Goal: Contribute content: Contribute content

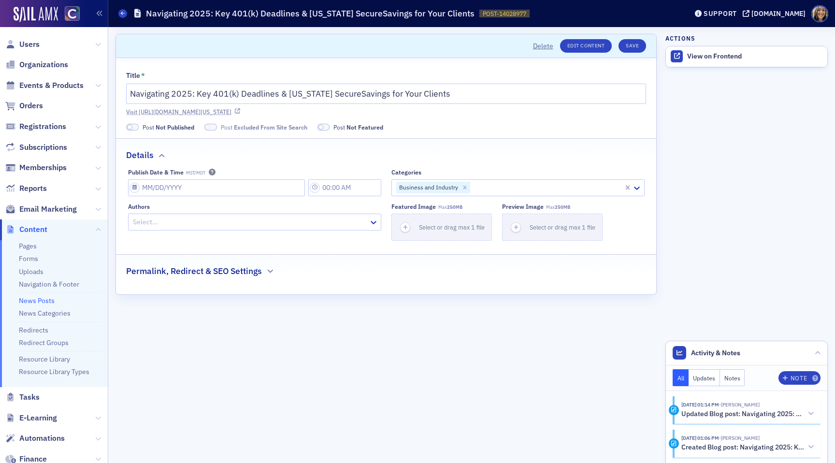
click at [232, 110] on link "Visit [URL][DOMAIN_NAME][US_STATE]" at bounding box center [386, 111] width 520 height 9
select select "8"
select select "2025"
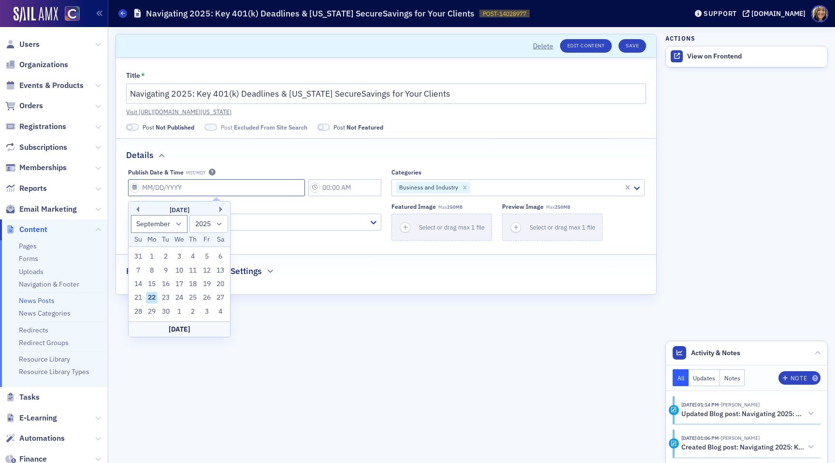
click at [141, 185] on input "Publish Date & Time MST/MDT" at bounding box center [216, 187] width 177 height 17
click at [153, 295] on div "22" at bounding box center [152, 298] width 12 height 12
type input "[DATE]"
type input "3:00 PM"
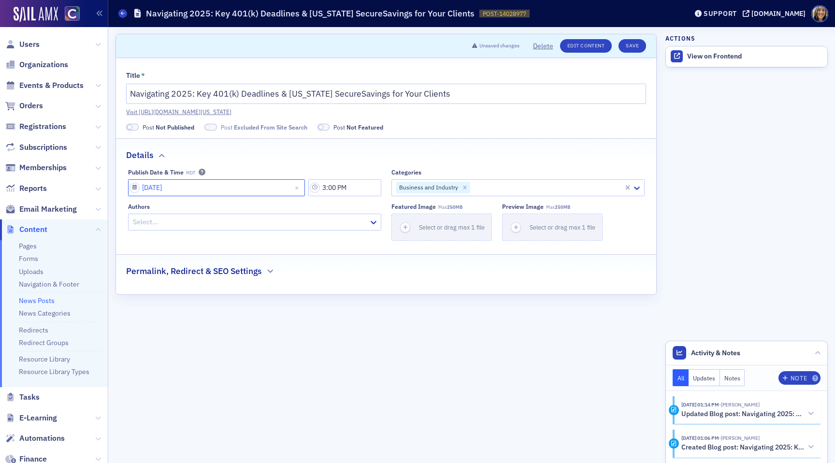
click at [159, 192] on input "[DATE]" at bounding box center [216, 187] width 177 height 17
select select "8"
select select "2025"
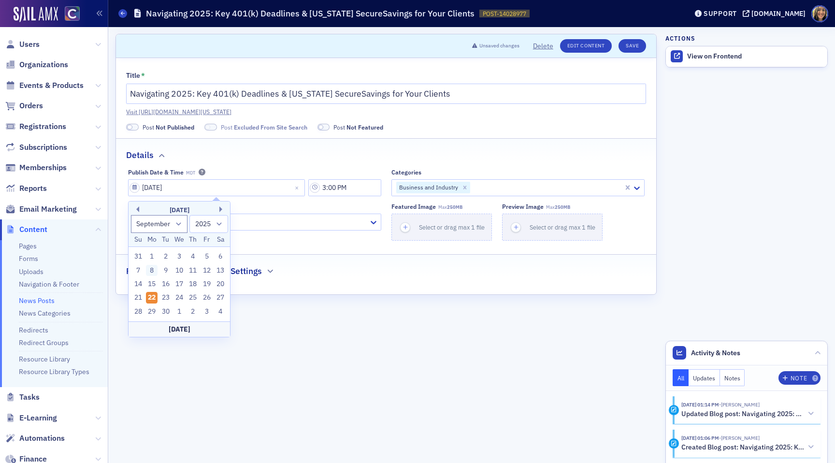
click at [152, 268] on div "8" at bounding box center [152, 271] width 12 height 12
type input "09/08/2025"
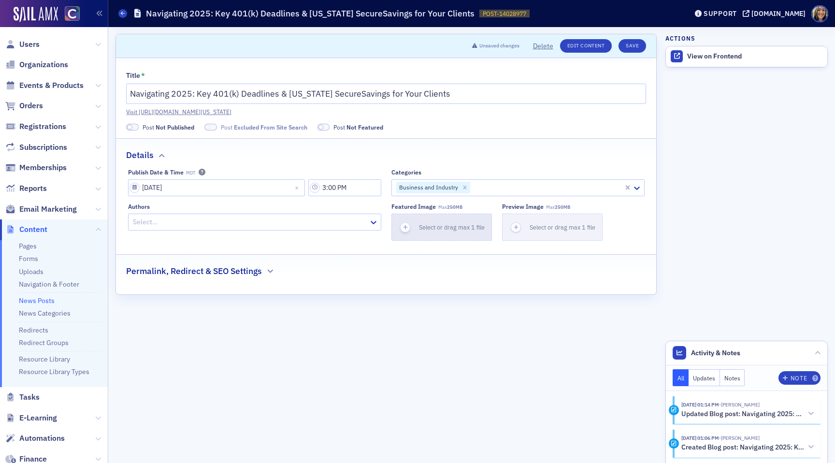
click at [410, 222] on div "button" at bounding box center [405, 227] width 27 height 26
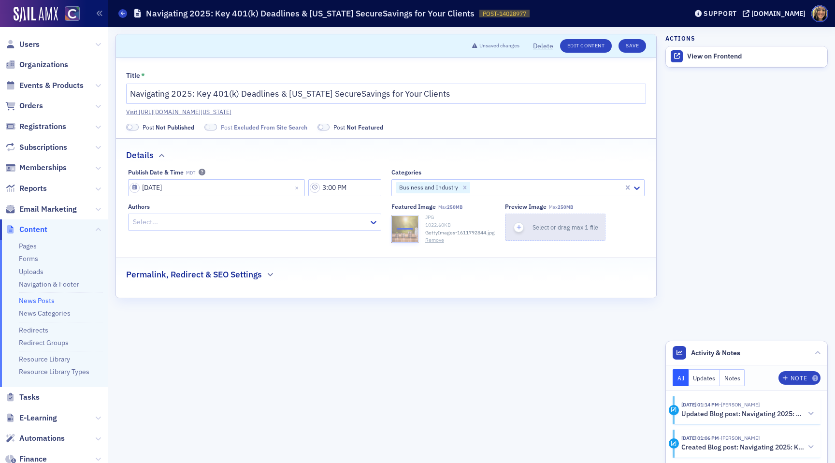
click at [522, 225] on icon "button" at bounding box center [519, 227] width 9 height 9
click at [157, 280] on h2 "Permalink, Redirect & SEO Settings" at bounding box center [194, 274] width 136 height 13
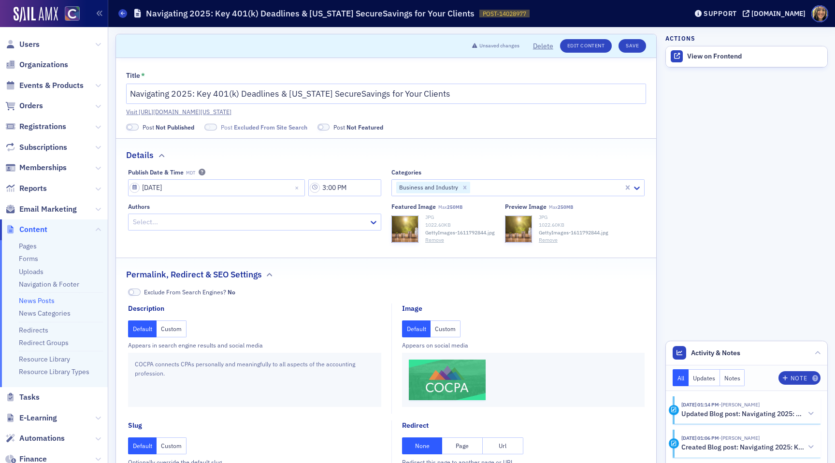
click at [435, 328] on button "Custom" at bounding box center [446, 328] width 30 height 17
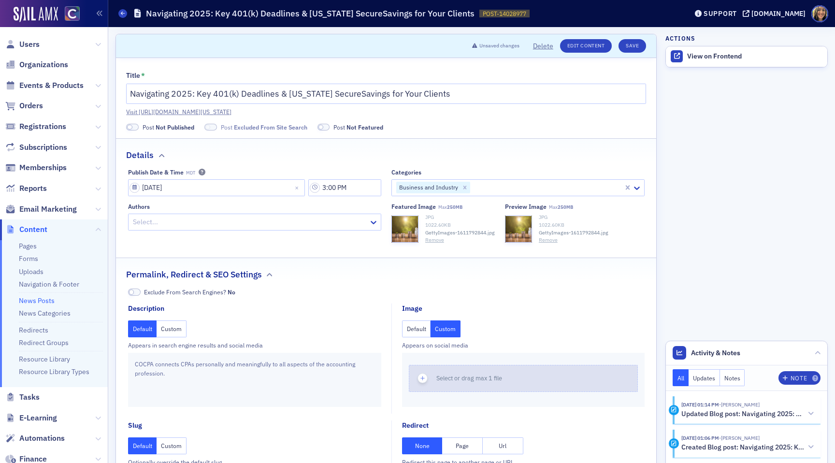
click at [419, 377] on icon "button" at bounding box center [423, 378] width 9 height 9
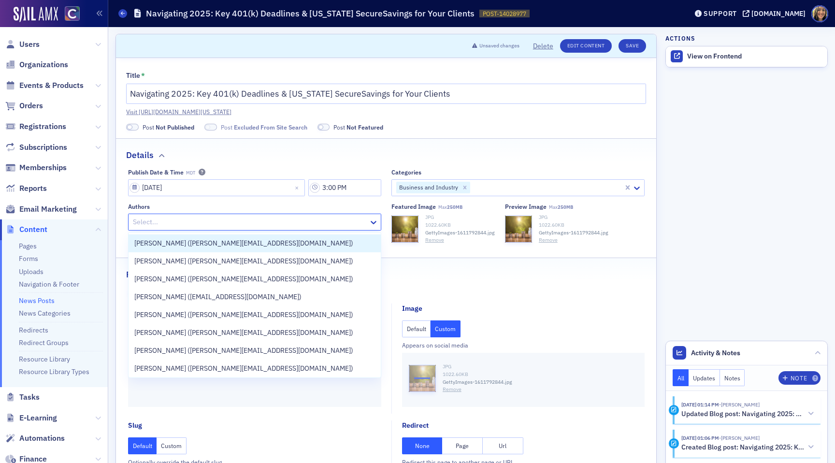
click at [178, 221] on div at bounding box center [250, 222] width 236 height 12
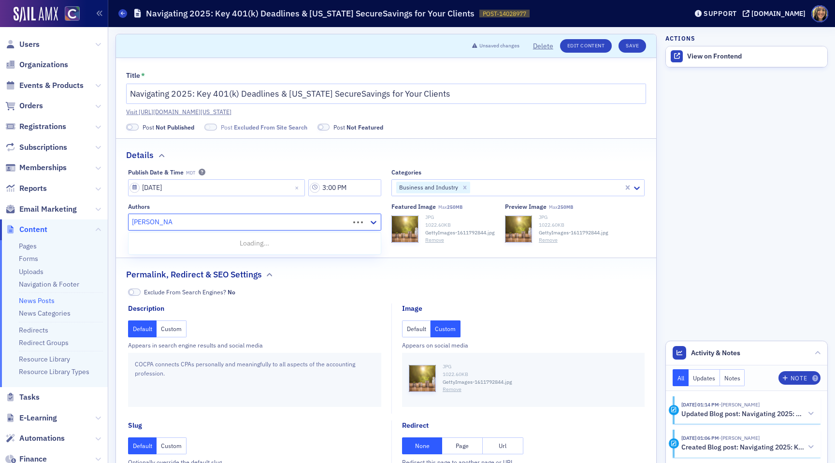
type input "lindsay moore"
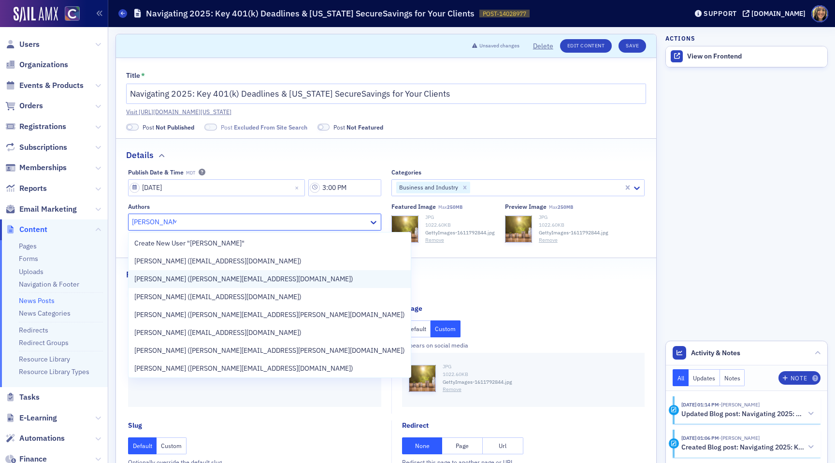
click at [203, 282] on span "[PERSON_NAME] ([PERSON_NAME][EMAIL_ADDRESS][DOMAIN_NAME])" at bounding box center [243, 279] width 219 height 10
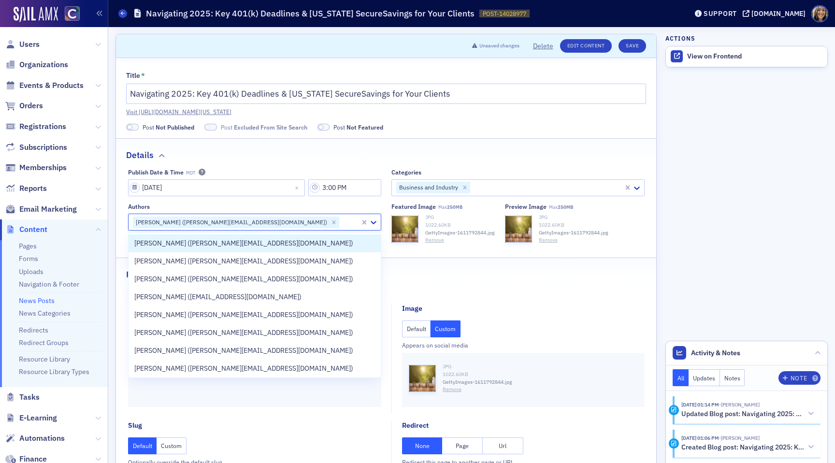
click at [132, 126] on span at bounding box center [132, 127] width 13 height 7
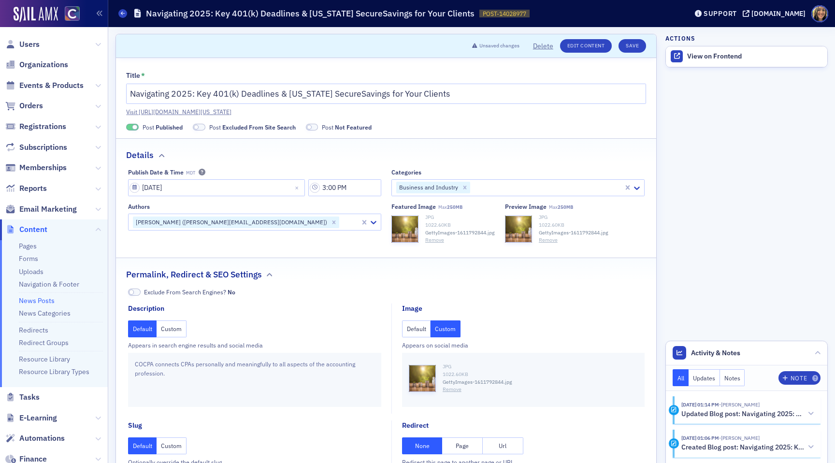
click at [207, 126] on label "Post Excluded From Site Search" at bounding box center [244, 127] width 103 height 9
click at [200, 126] on span at bounding box center [199, 127] width 13 height 7
click at [624, 46] on button "Save" at bounding box center [633, 46] width 28 height 14
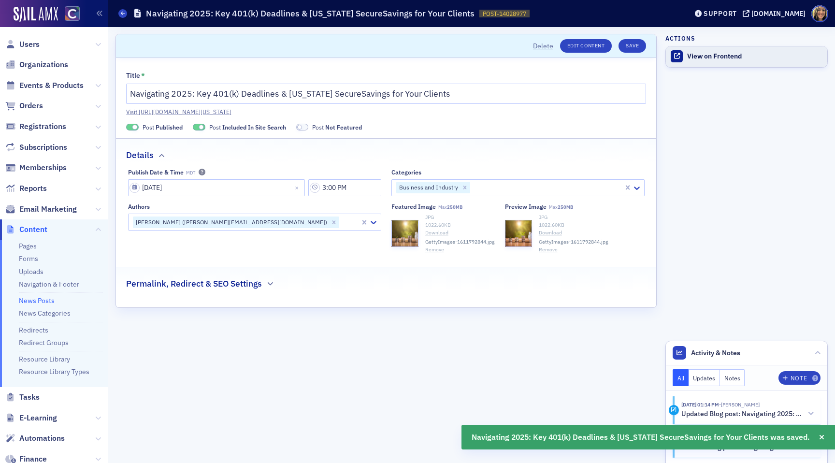
click at [693, 53] on div "View on Frontend" at bounding box center [754, 56] width 135 height 9
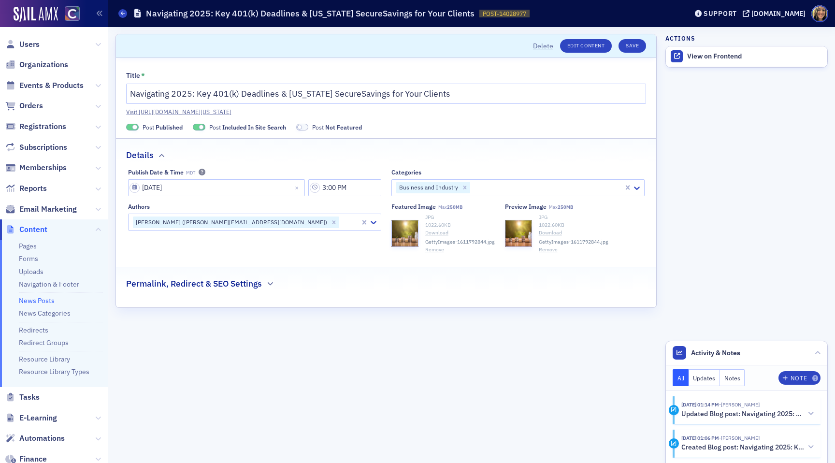
click at [205, 219] on div "[PERSON_NAME] ([PERSON_NAME][EMAIL_ADDRESS][DOMAIN_NAME])" at bounding box center [231, 223] width 196 height 12
click at [331, 220] on icon "Remove Lindsay Moore (lindsay@cocpa.org)" at bounding box center [334, 222] width 7 height 7
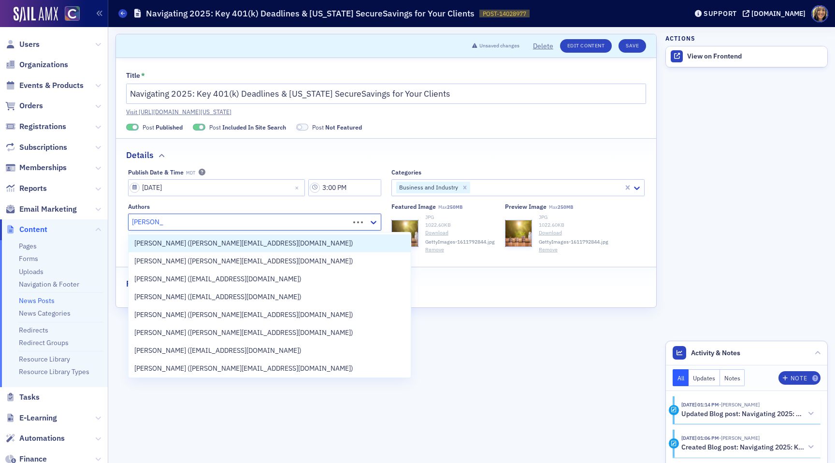
type input "cheryl moss"
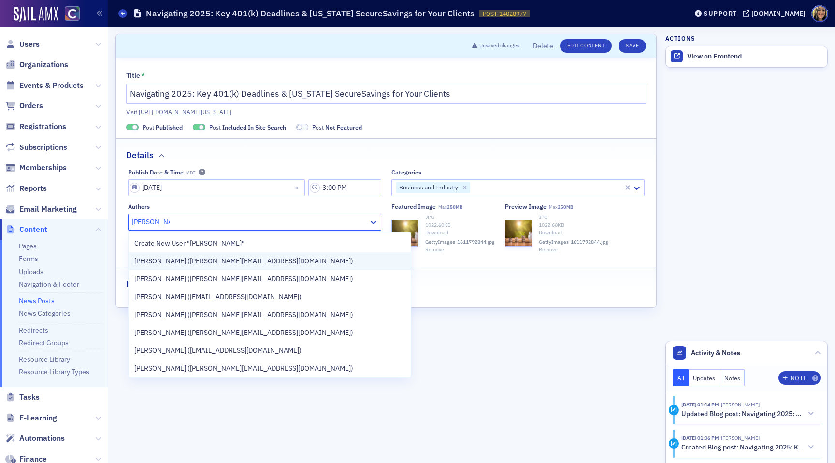
click at [225, 258] on span "Cheryl Moss (cheryl@cocpa.org)" at bounding box center [243, 261] width 219 height 10
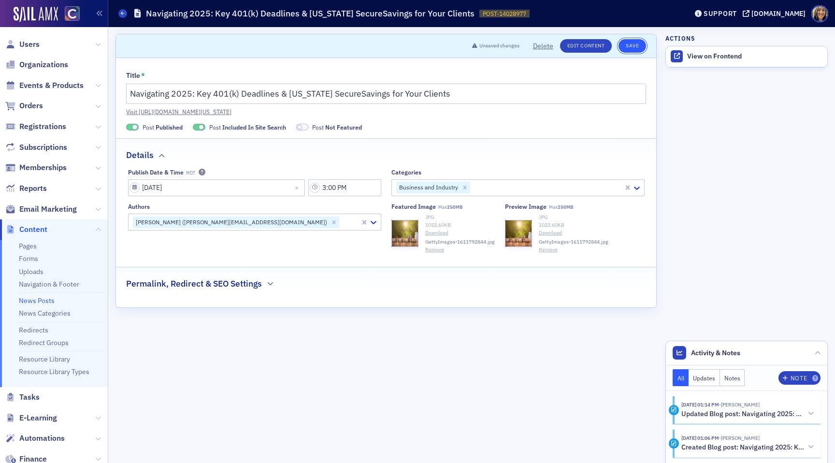
click at [630, 44] on button "Save" at bounding box center [633, 46] width 28 height 14
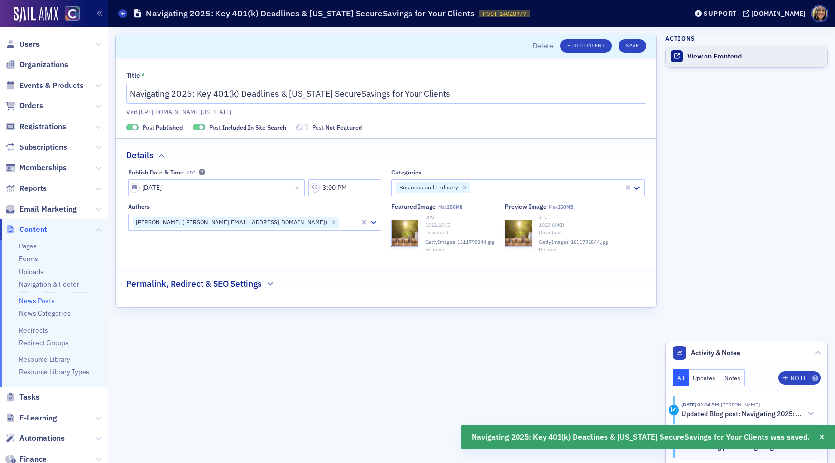
click at [706, 51] on link "View on Frontend" at bounding box center [746, 56] width 161 height 20
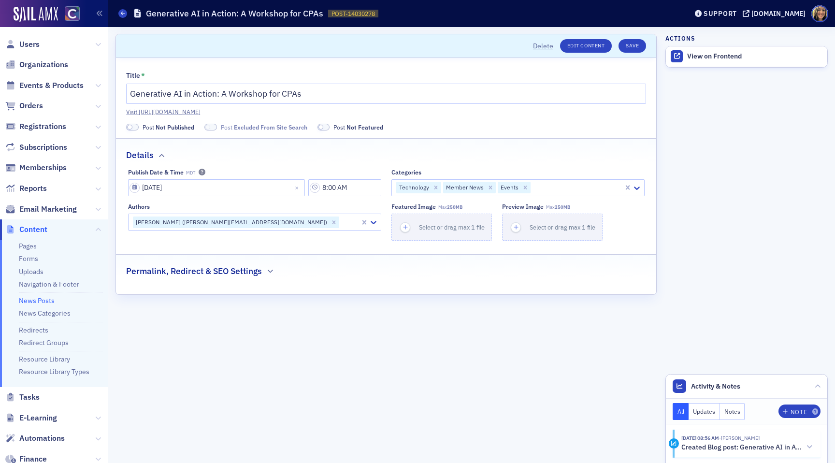
click at [136, 129] on span at bounding box center [132, 127] width 13 height 7
click at [204, 130] on label "Post Excluded From Site Search" at bounding box center [244, 127] width 103 height 9
click at [200, 127] on span at bounding box center [199, 127] width 13 height 7
click at [404, 229] on icon "button" at bounding box center [405, 227] width 9 height 9
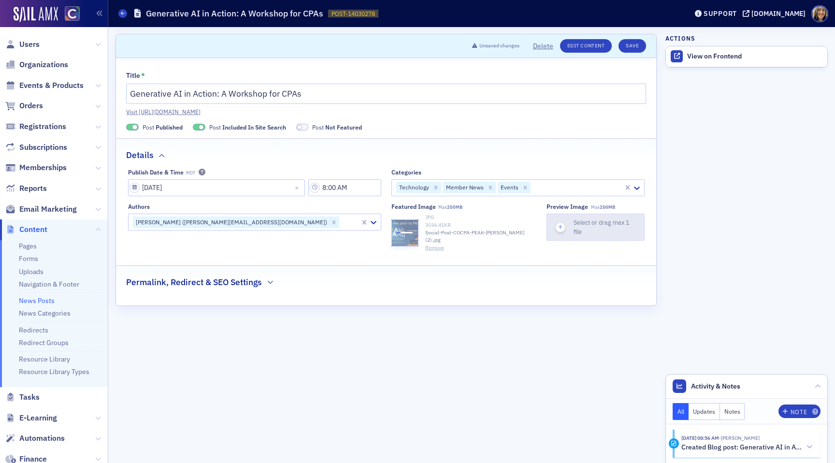
click at [547, 220] on div "button" at bounding box center [560, 227] width 26 height 26
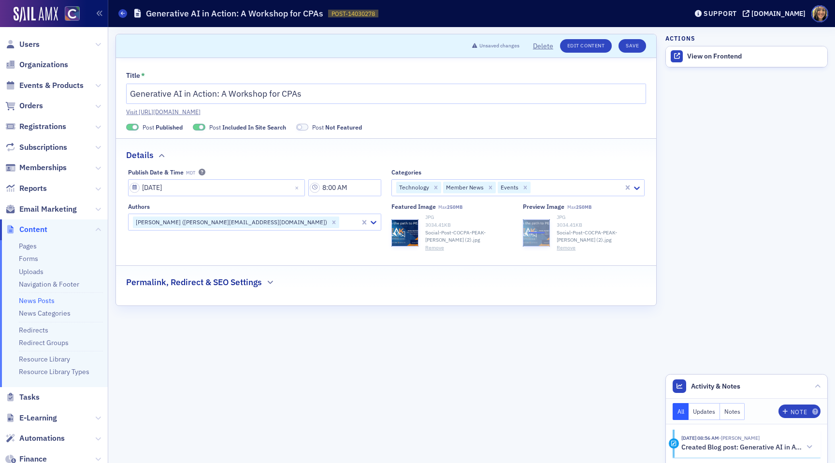
click at [227, 273] on div "Permalink, Redirect & SEO Settings" at bounding box center [386, 277] width 520 height 23
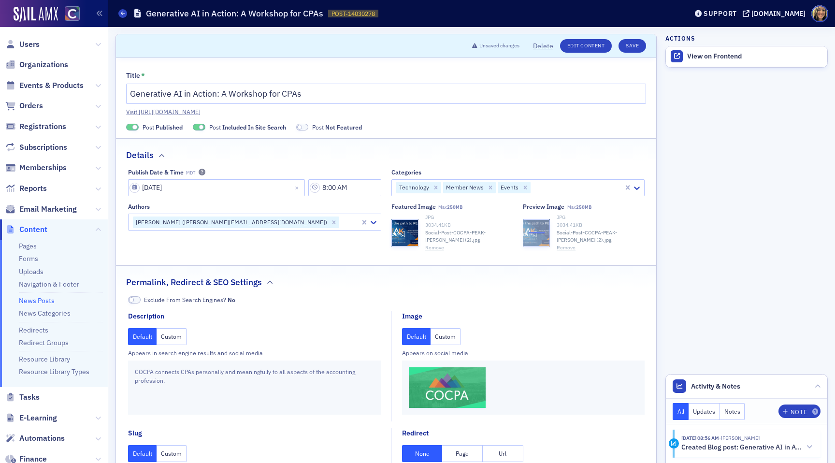
click at [443, 332] on button "Custom" at bounding box center [446, 336] width 30 height 17
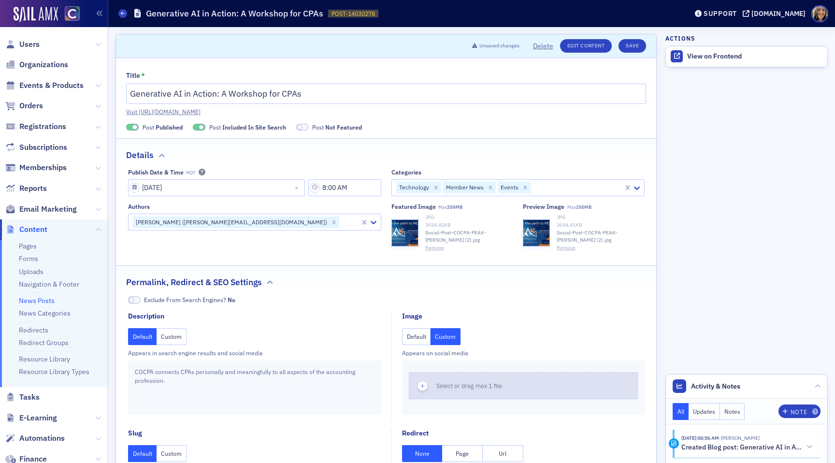
click at [420, 378] on div "button" at bounding box center [422, 386] width 27 height 26
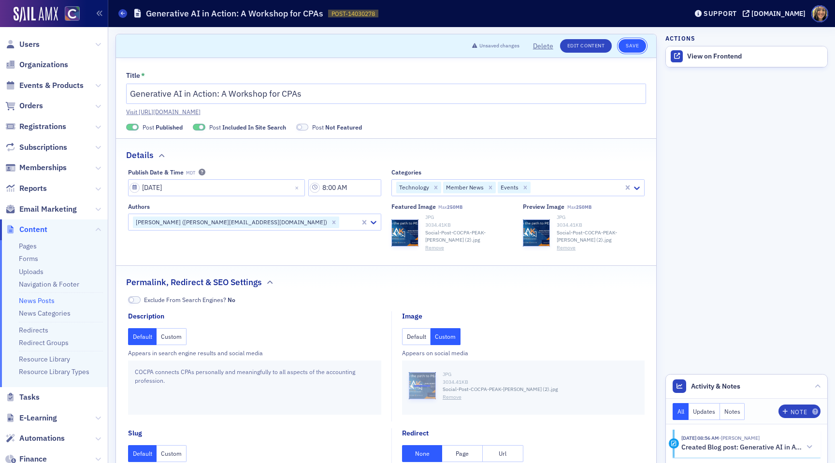
click at [630, 49] on button "Save" at bounding box center [633, 46] width 28 height 14
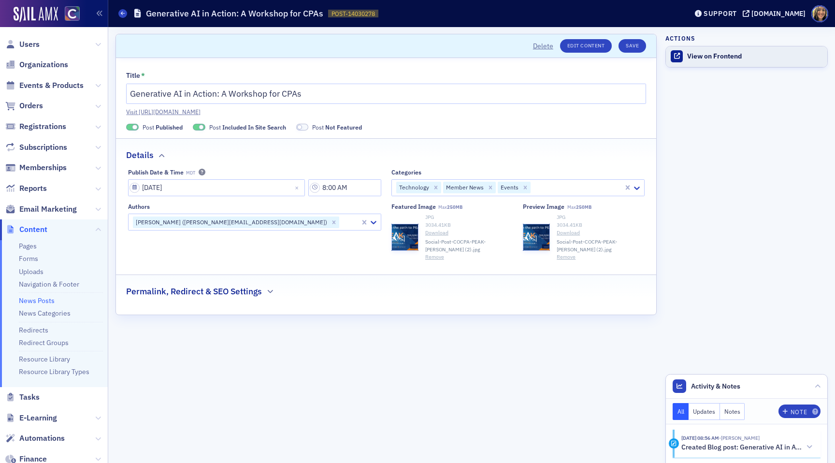
click at [711, 56] on div "View on Frontend" at bounding box center [754, 56] width 135 height 9
